Goal: Task Accomplishment & Management: Complete application form

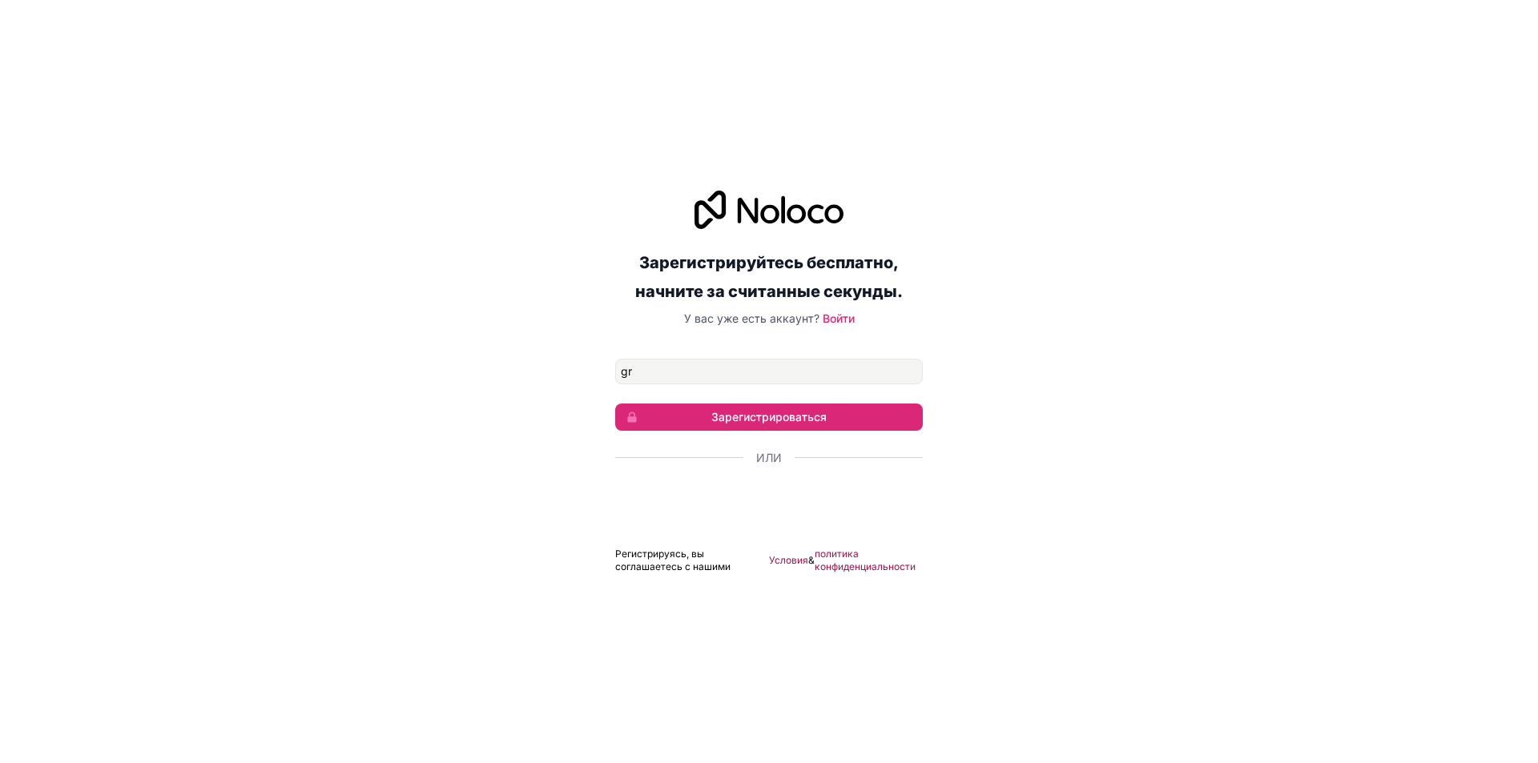
type input "[EMAIL_ADDRESS][DOMAIN_NAME]"
click at [877, 405] on button "Зарегистрироваться" at bounding box center [769, 417] width 308 height 27
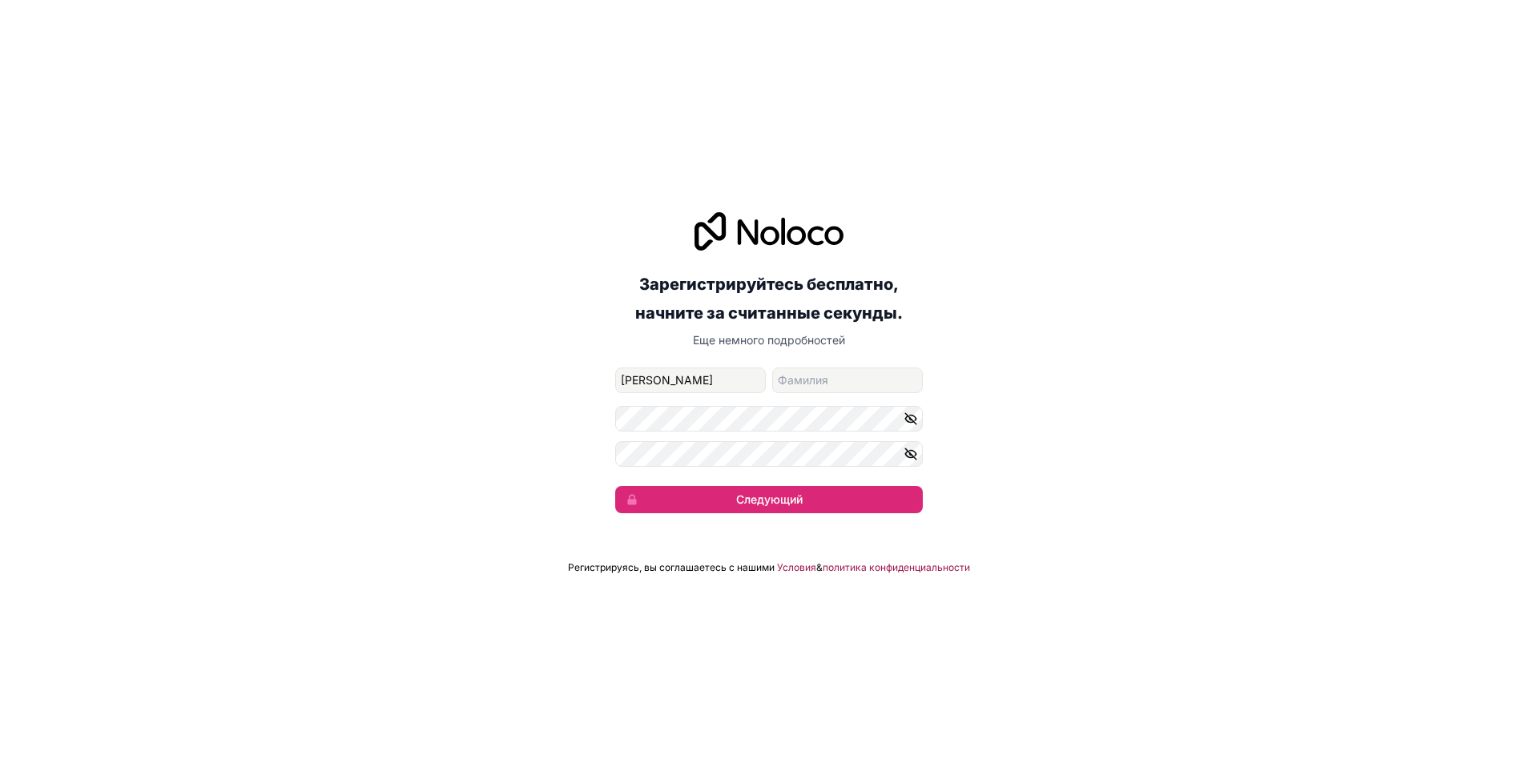
type input "[PERSON_NAME]"
type input "Bayatyan"
click at [910, 421] on icon "button" at bounding box center [910, 419] width 14 height 14
click at [911, 457] on icon "button" at bounding box center [910, 453] width 11 height 7
click at [847, 488] on button "Следующий" at bounding box center [769, 499] width 308 height 27
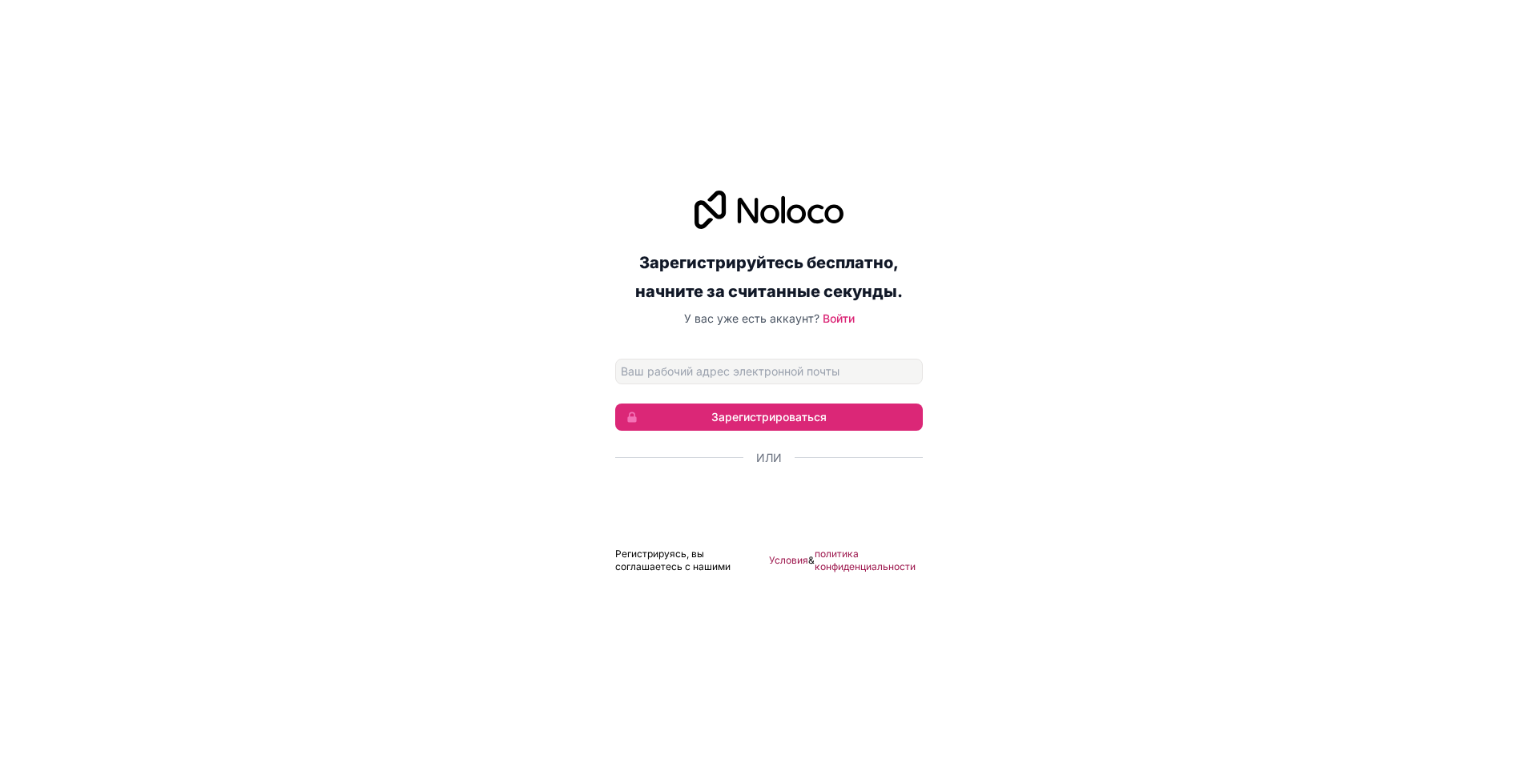
click at [1100, 480] on div "Зарегистрируйтесь бесплатно, начните за считанные секунды. У вас уже есть аккау…" at bounding box center [769, 382] width 1538 height 428
click at [756, 374] on input "Адрес электронной почты" at bounding box center [769, 372] width 308 height 26
type input "[EMAIL_ADDRESS][DOMAIN_NAME]"
click at [834, 322] on font "Войти" at bounding box center [839, 319] width 32 height 14
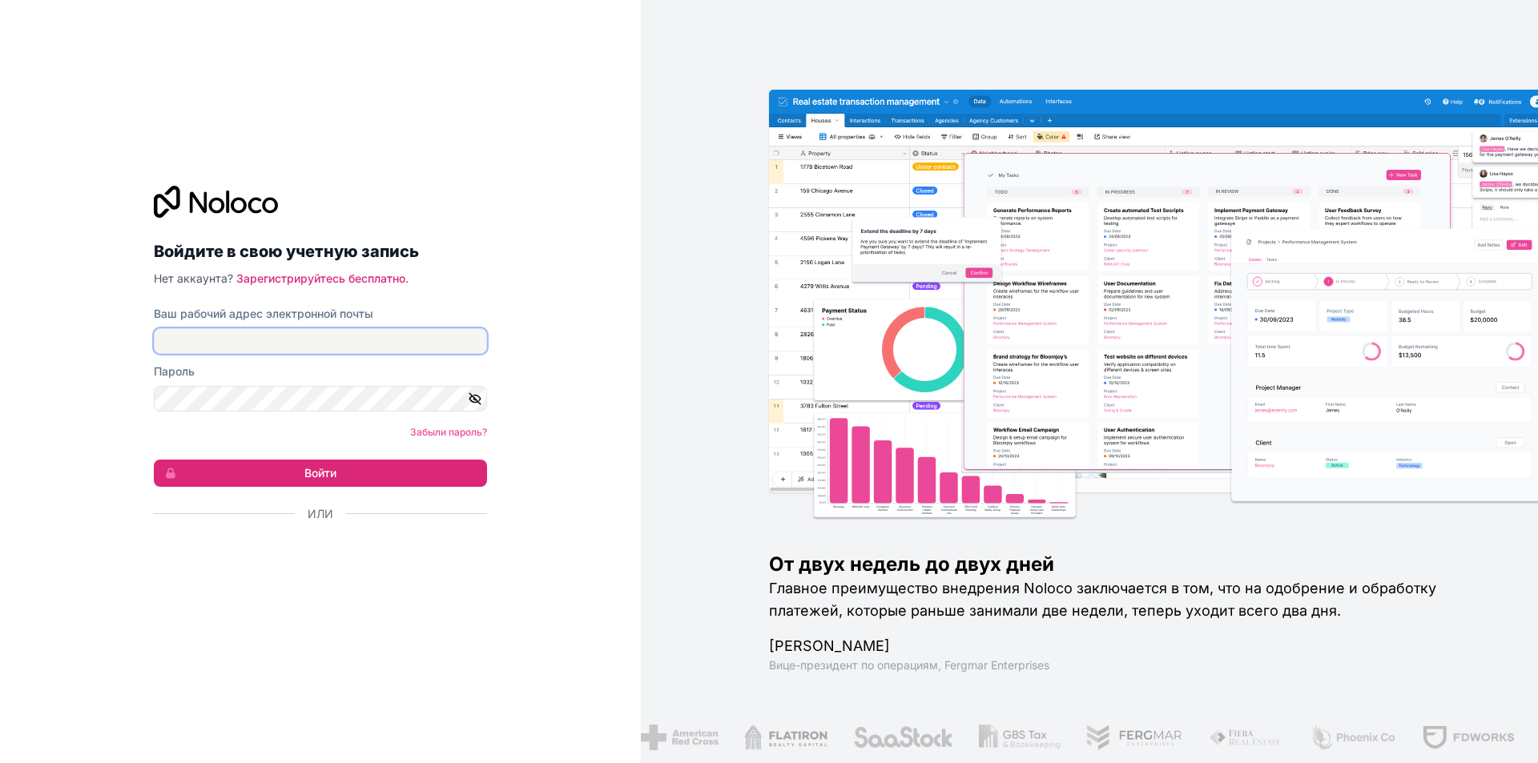
type input "[EMAIL_ADDRESS][DOMAIN_NAME]"
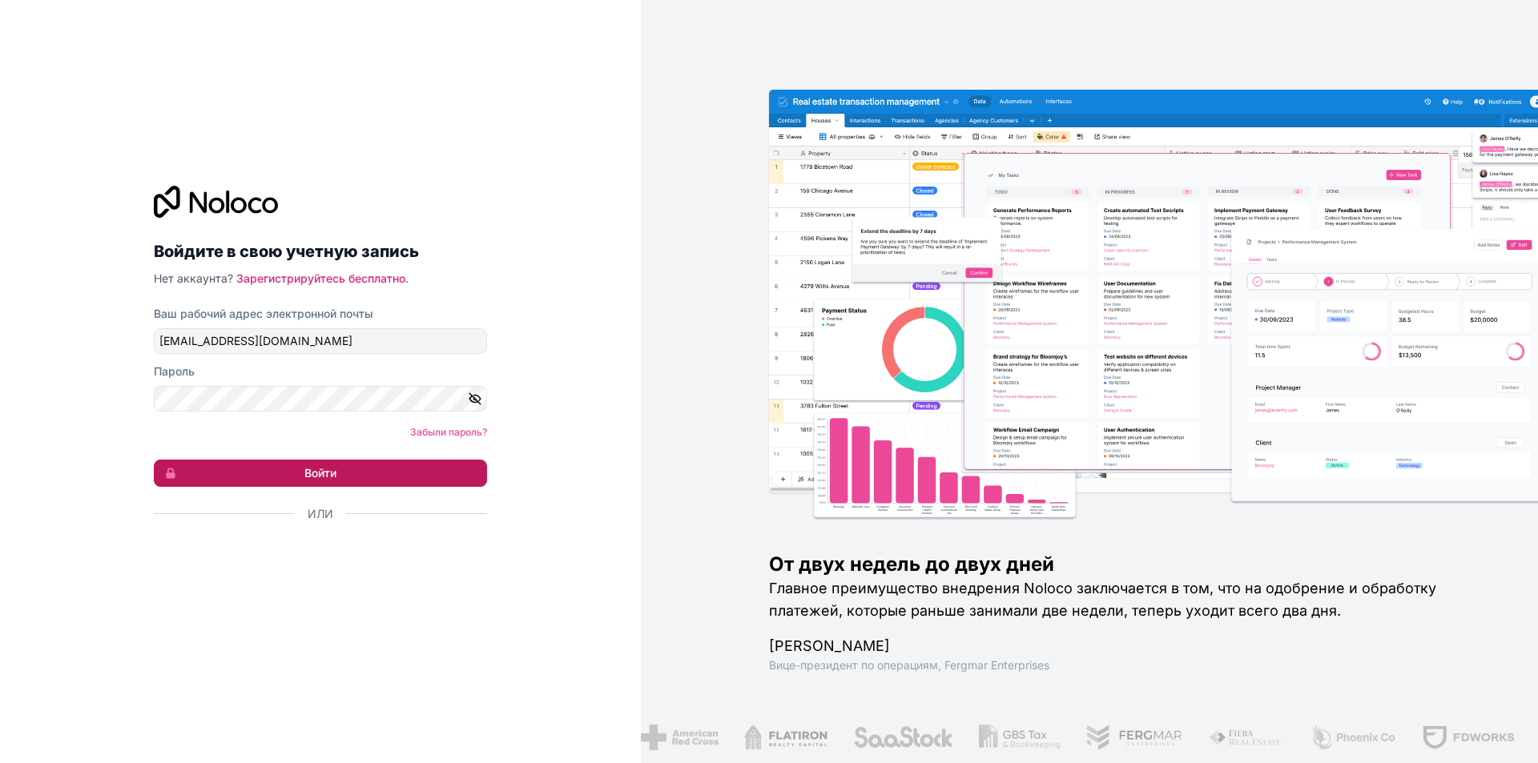
click at [324, 473] on font "Войти" at bounding box center [320, 473] width 32 height 14
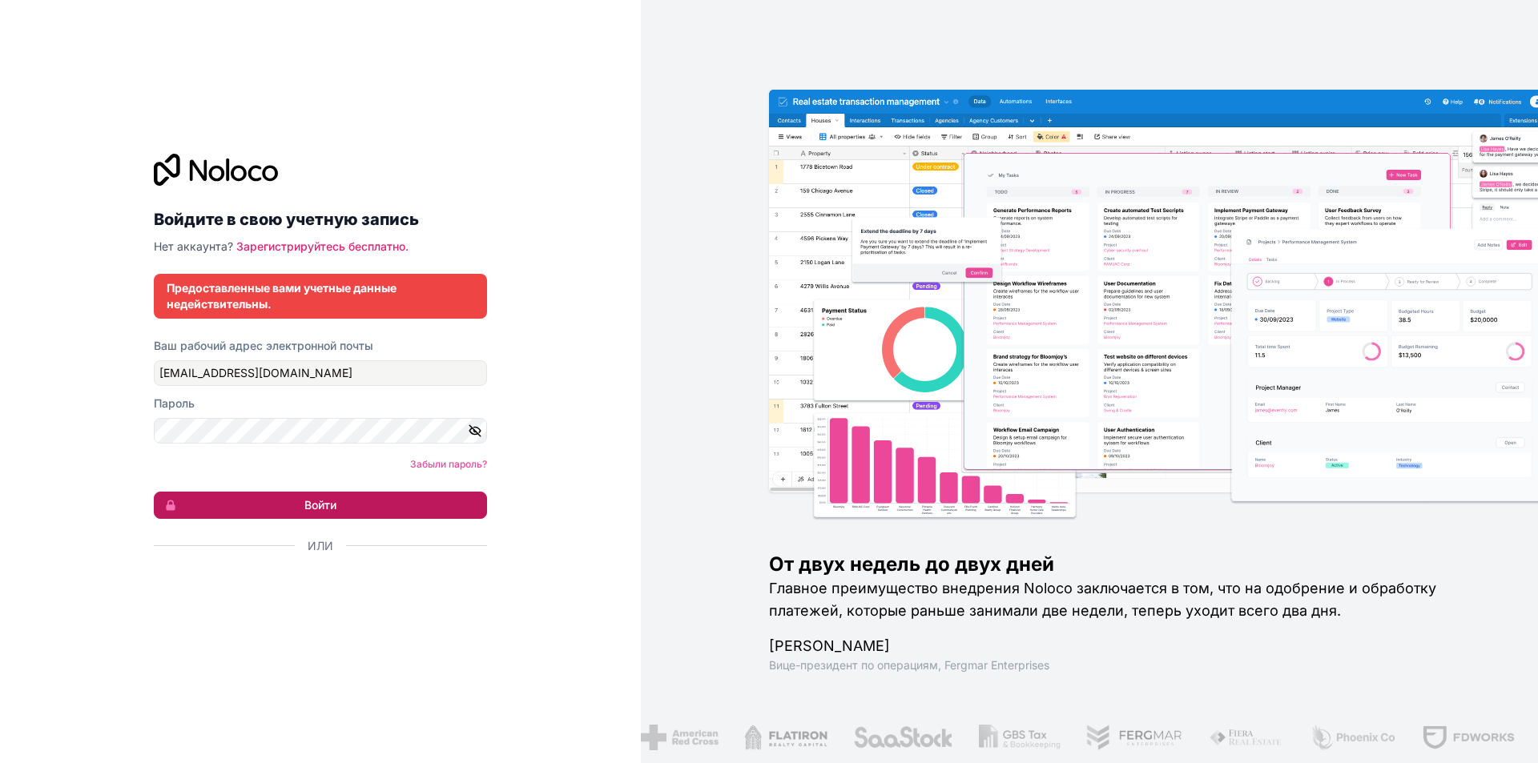
click at [337, 506] on button "Войти" at bounding box center [320, 505] width 333 height 27
click at [400, 502] on button "Войти" at bounding box center [320, 505] width 333 height 27
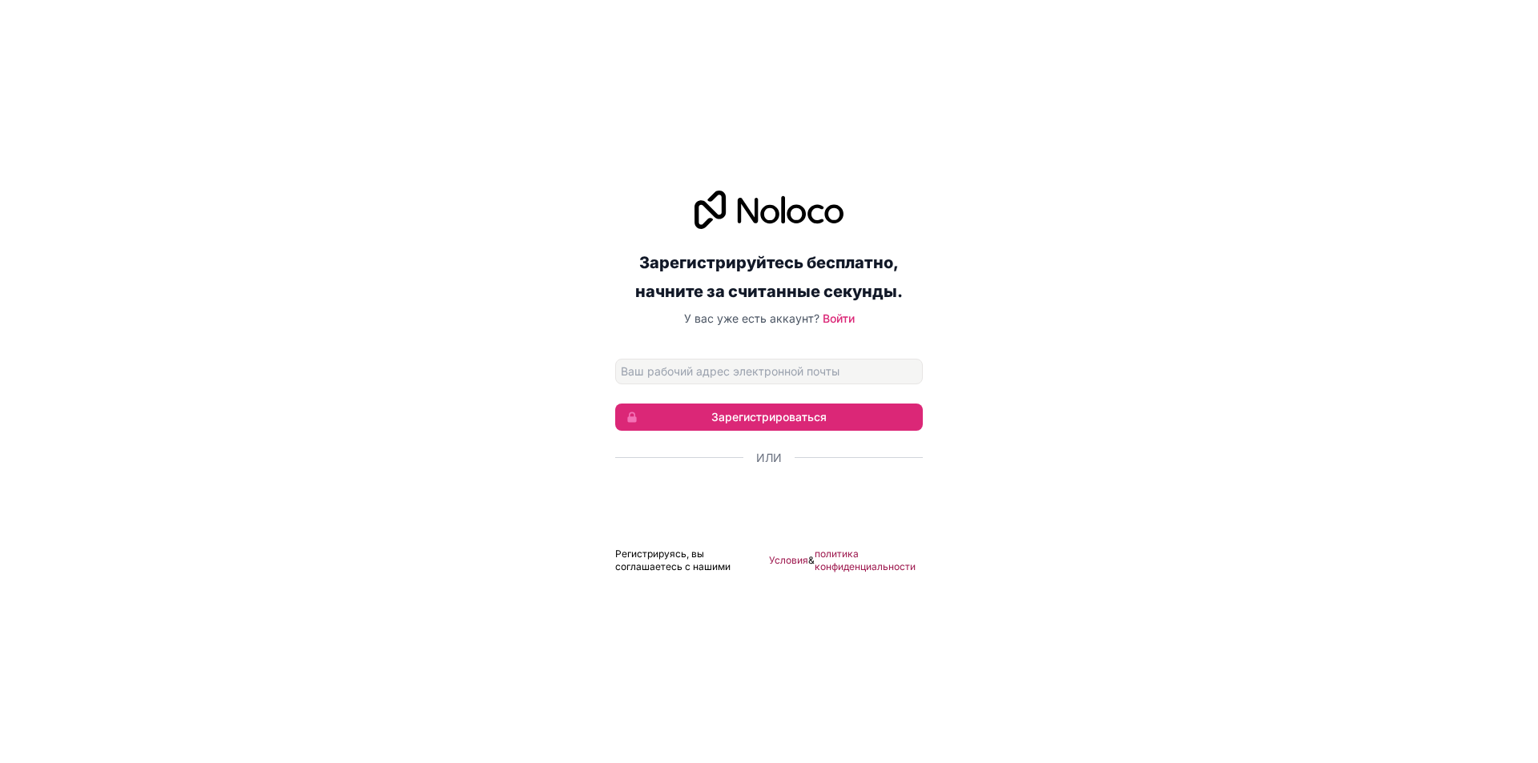
click at [1187, 309] on div "Зарегистрируйтесь бесплатно, начните за считанные секунды. У вас уже есть аккау…" at bounding box center [769, 382] width 1538 height 428
click at [850, 307] on div "Зарегистрируйтесь бесплатно, начните за считанные секунды. У вас уже есть аккау…" at bounding box center [769, 259] width 308 height 136
click at [849, 309] on div "Зарегистрируйтесь бесплатно, начните за считанные секунды. У вас уже есть аккау…" at bounding box center [769, 259] width 308 height 136
click at [847, 318] on font "Войти" at bounding box center [839, 319] width 32 height 14
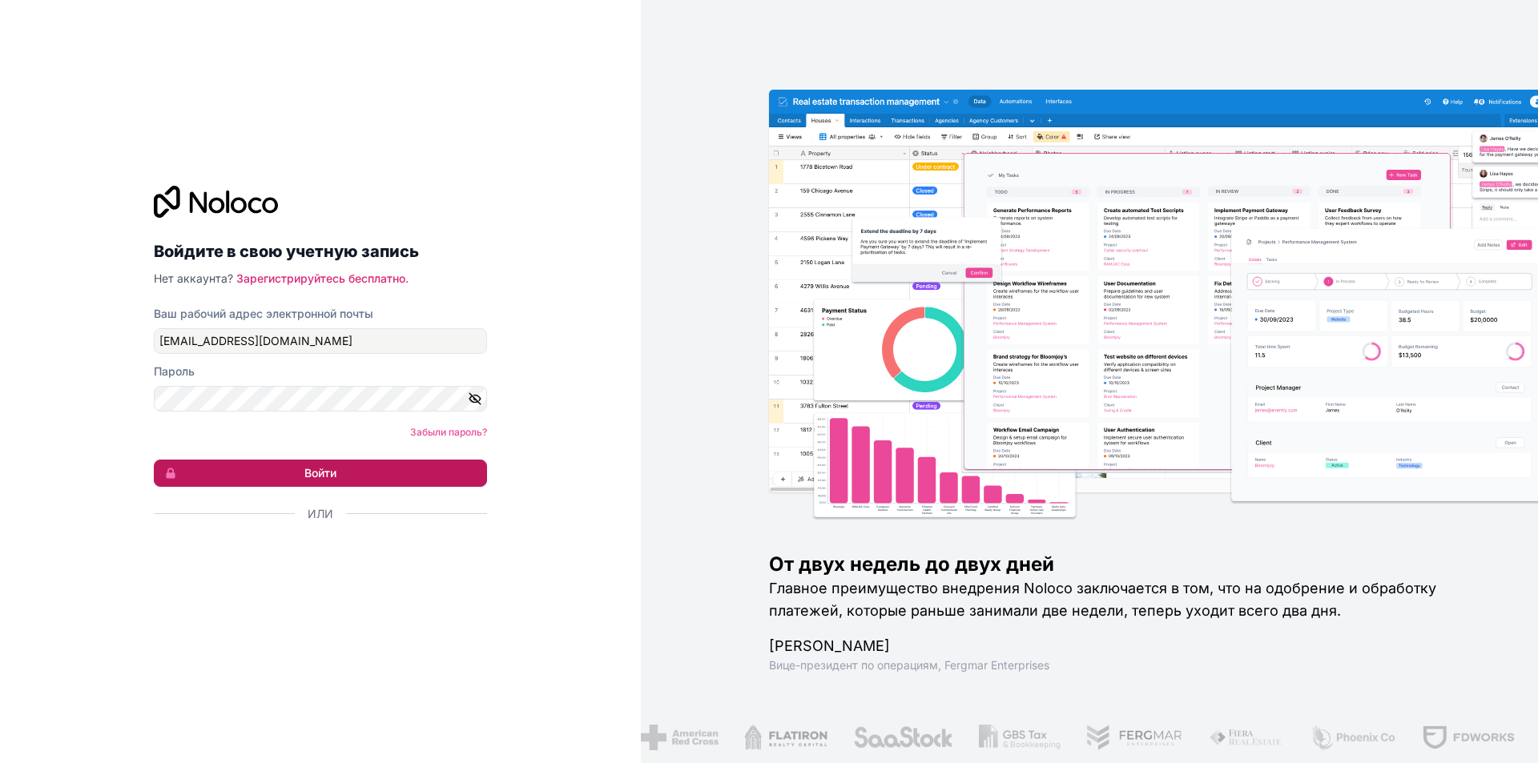
click at [339, 477] on button "Войти" at bounding box center [320, 473] width 333 height 27
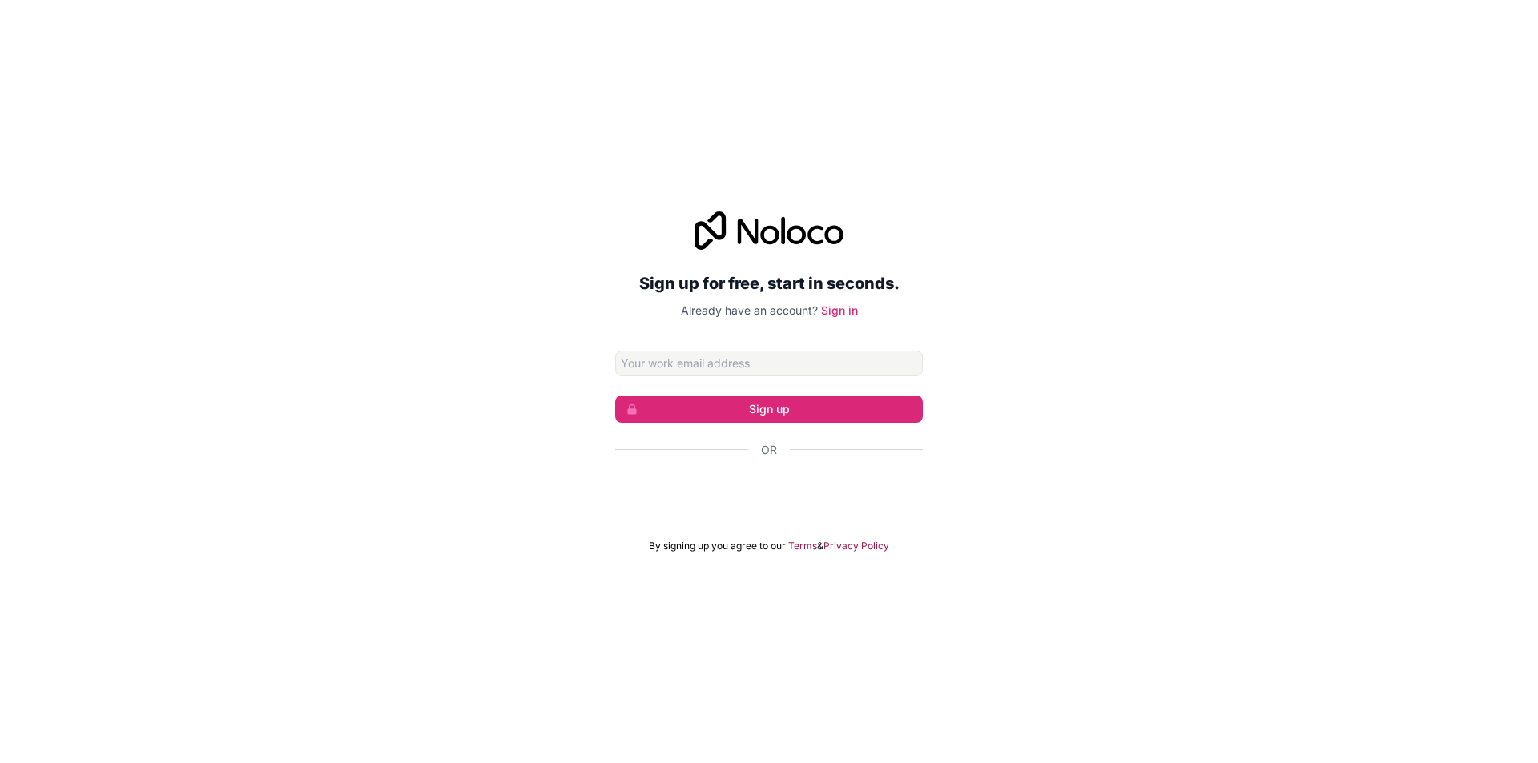
click at [1060, 330] on div "Sign up for free, start in seconds. Already have an account? Sign in Sign up Or…" at bounding box center [769, 382] width 1538 height 386
click at [769, 411] on button "Sign up" at bounding box center [769, 409] width 308 height 27
click at [821, 367] on input "Email address" at bounding box center [769, 364] width 308 height 26
type input "[EMAIL_ADDRESS][DOMAIN_NAME]"
click at [821, 405] on button "Sign up" at bounding box center [769, 409] width 308 height 27
